Goal: Task Accomplishment & Management: Manage account settings

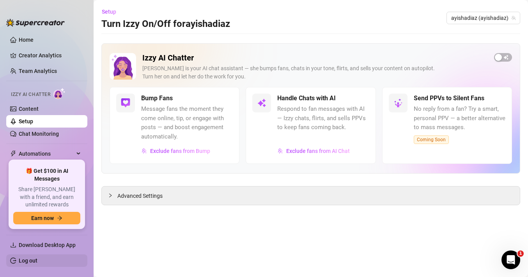
click at [34, 262] on link "Log out" at bounding box center [28, 261] width 19 height 6
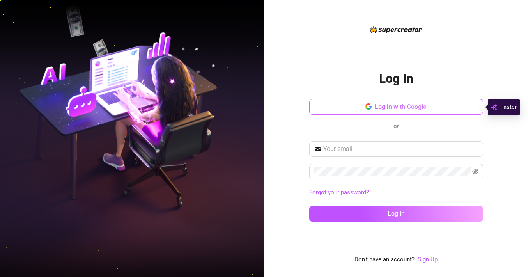
click at [345, 108] on button "Log in with Google" at bounding box center [396, 107] width 174 height 16
